Goal: Task Accomplishment & Management: Use online tool/utility

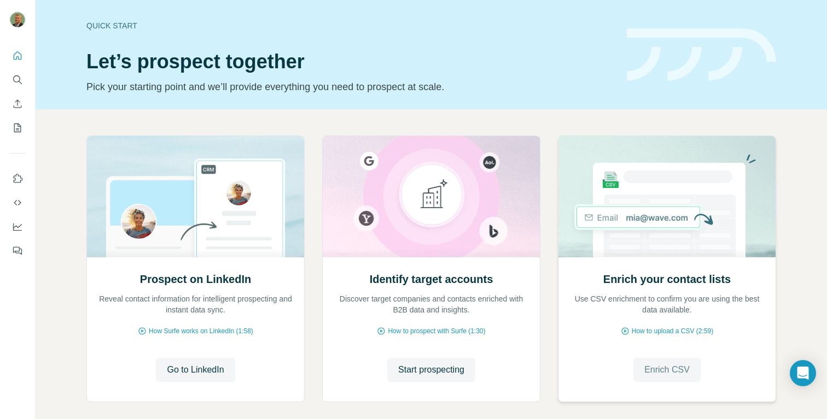
click at [676, 372] on span "Enrich CSV" at bounding box center [666, 370] width 45 height 13
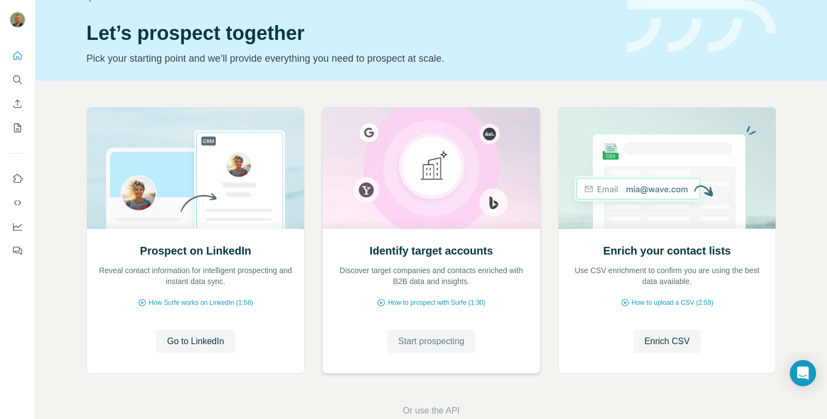
click at [442, 346] on span "Start prospecting" at bounding box center [431, 341] width 66 height 13
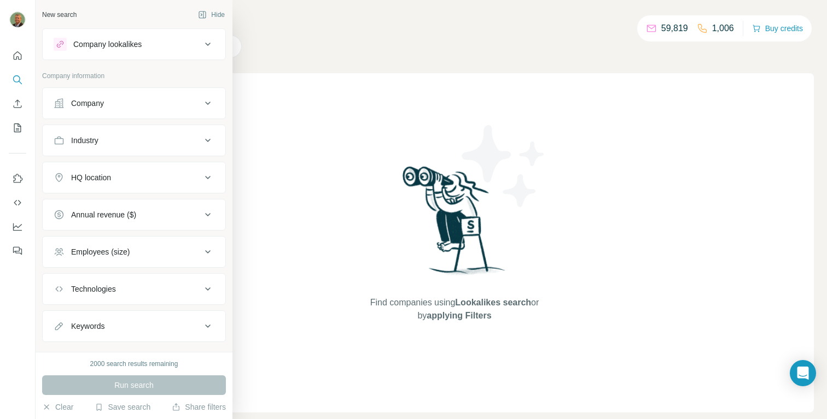
click at [201, 100] on icon at bounding box center [207, 103] width 13 height 13
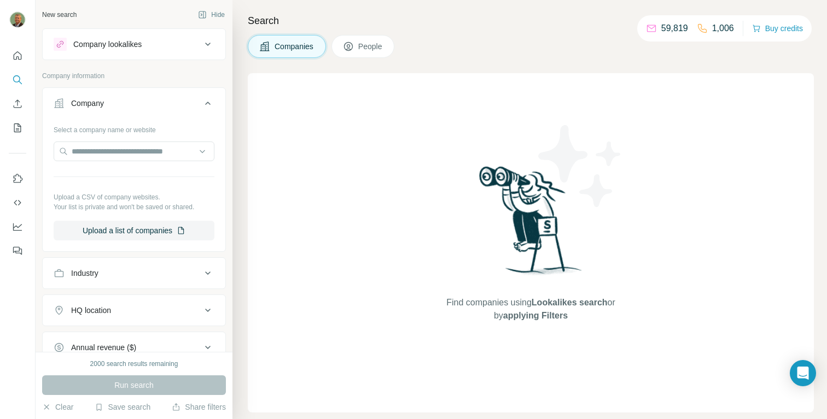
click at [201, 100] on icon at bounding box center [207, 103] width 13 height 13
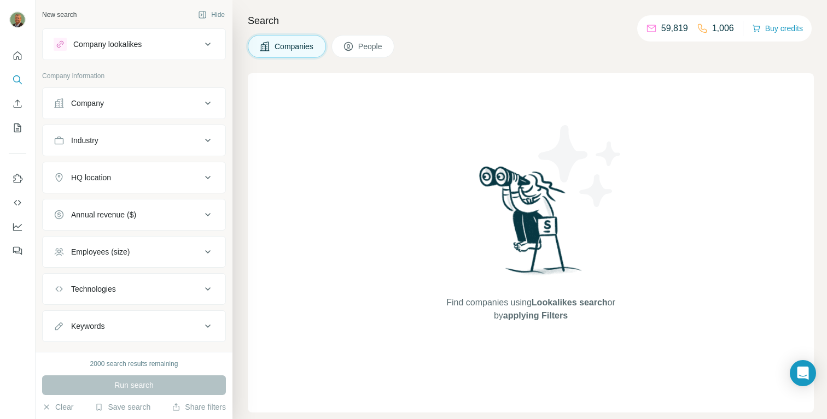
click at [201, 42] on icon at bounding box center [207, 44] width 13 height 13
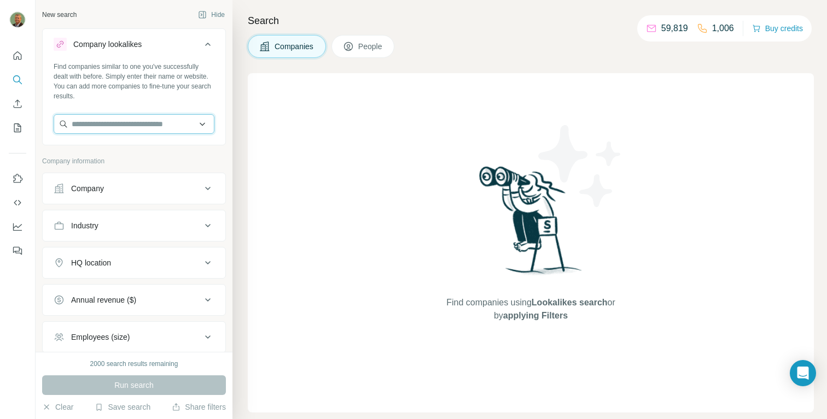
click at [193, 128] on input "text" at bounding box center [134, 124] width 161 height 20
click at [187, 103] on div "Find companies similar to one you've successfully dealt with before. Simply ent…" at bounding box center [134, 102] width 183 height 81
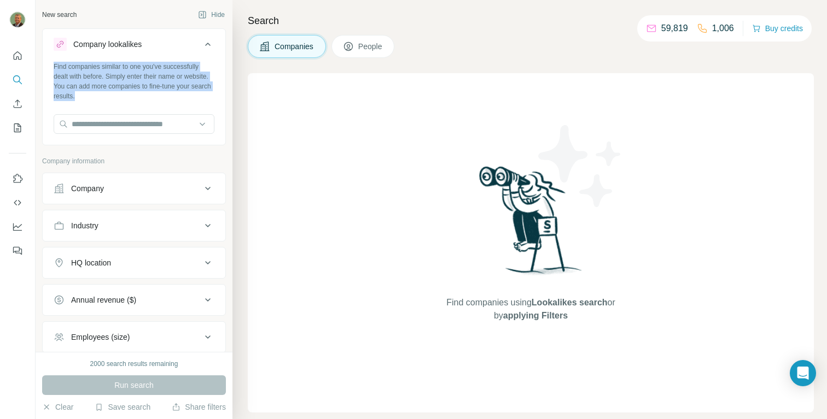
drag, startPoint x: 163, startPoint y: 95, endPoint x: 46, endPoint y: 68, distance: 120.2
click at [46, 65] on div "Find companies similar to one you've successfully dealt with before. Simply ent…" at bounding box center [134, 102] width 183 height 81
copy div "Find companies similar to one you've successfully dealt with before. Simply ent…"
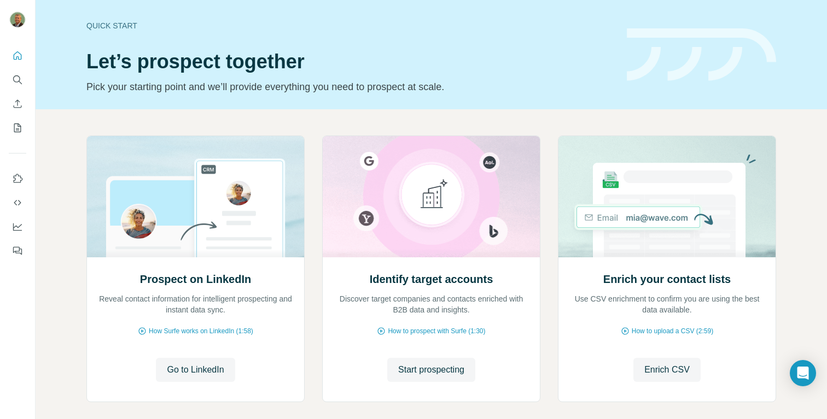
click at [199, 375] on span "Go to LinkedIn" at bounding box center [195, 370] width 57 height 13
click at [431, 368] on span "Start prospecting" at bounding box center [431, 370] width 66 height 13
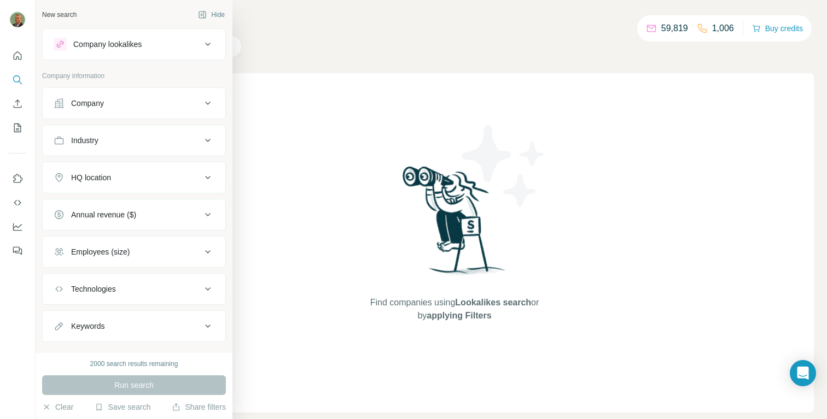
click at [173, 43] on div "Company lookalikes" at bounding box center [128, 44] width 148 height 13
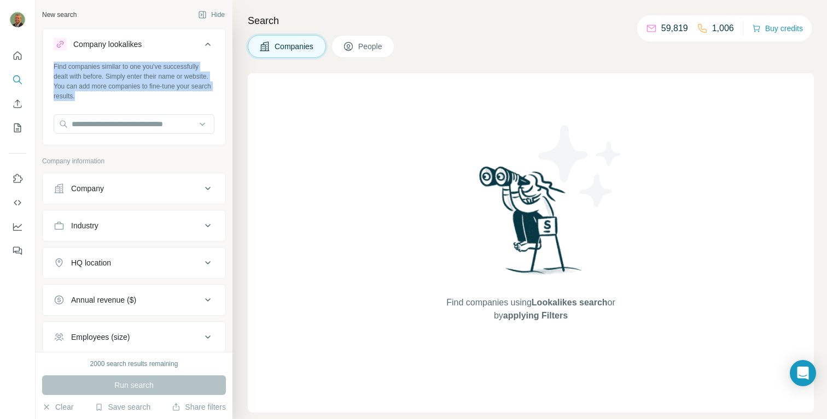
drag, startPoint x: 161, startPoint y: 95, endPoint x: 53, endPoint y: 69, distance: 111.4
click at [54, 69] on div "Find companies similar to one you've successfully dealt with before. Simply ent…" at bounding box center [134, 81] width 161 height 39
copy div "Find companies similar to one you've successfully dealt with before. Simply ent…"
click at [201, 40] on icon at bounding box center [207, 44] width 13 height 13
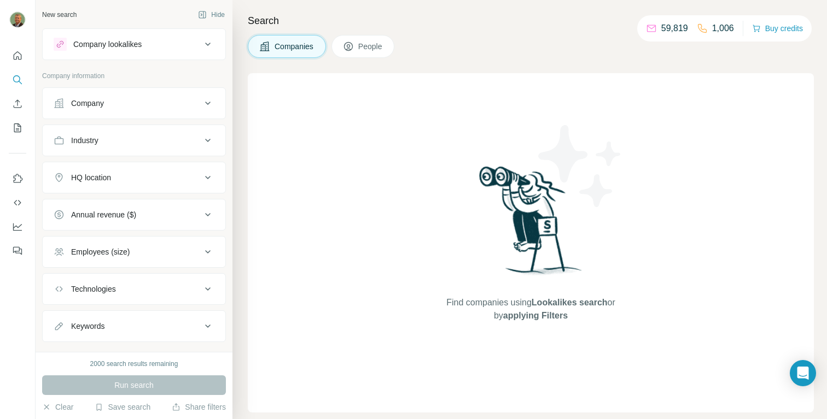
click at [205, 104] on icon at bounding box center [207, 103] width 5 height 3
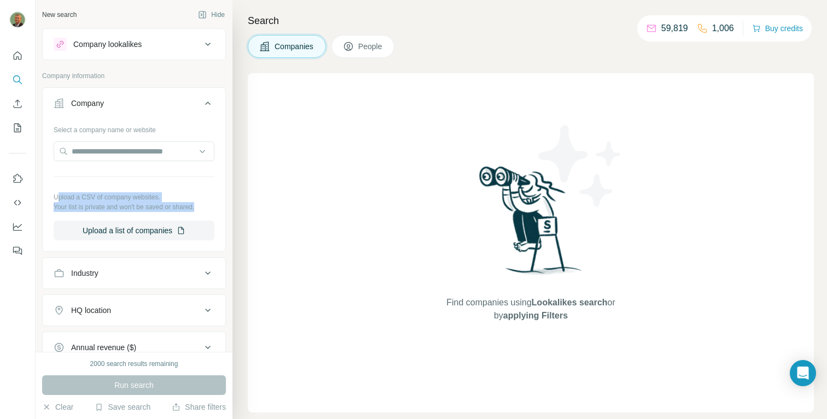
drag, startPoint x: 56, startPoint y: 196, endPoint x: 206, endPoint y: 208, distance: 150.3
click at [206, 208] on div "Upload a CSV of company websites. Your list is private and won't be saved or sh…" at bounding box center [134, 203] width 161 height 20
copy div "pload a CSV of company websites. Your list is private and won't be saved or sha…"
click at [160, 231] on button "Upload a list of companies" at bounding box center [134, 231] width 161 height 20
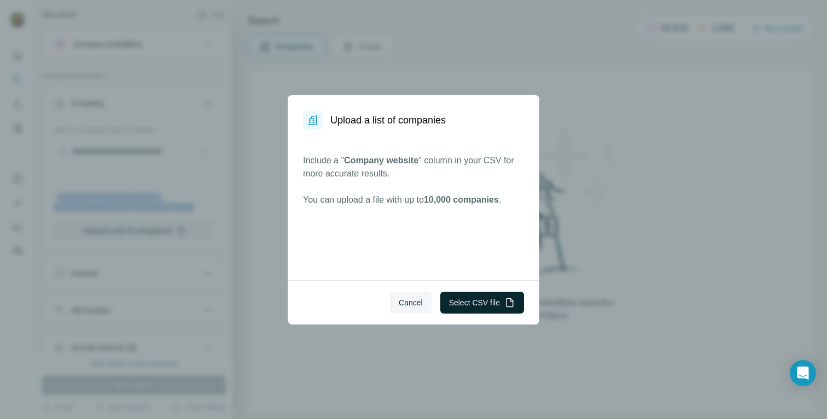
click at [470, 304] on button "Select CSV file" at bounding box center [482, 303] width 84 height 22
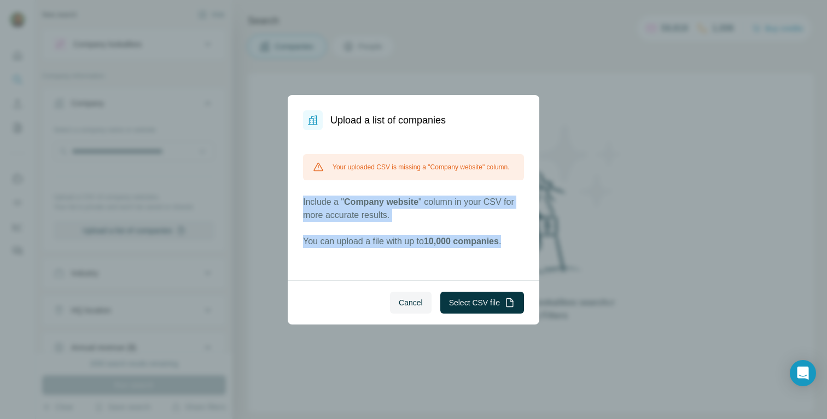
drag, startPoint x: 302, startPoint y: 208, endPoint x: 568, endPoint y: 254, distance: 269.2
click at [568, 254] on div "Upload a list of companies Your uploaded CSV is missing a "Company website" col…" at bounding box center [413, 209] width 827 height 419
copy div "Include a " Company website " column in your CSV for more accurate results. You…"
